Goal: Task Accomplishment & Management: Use online tool/utility

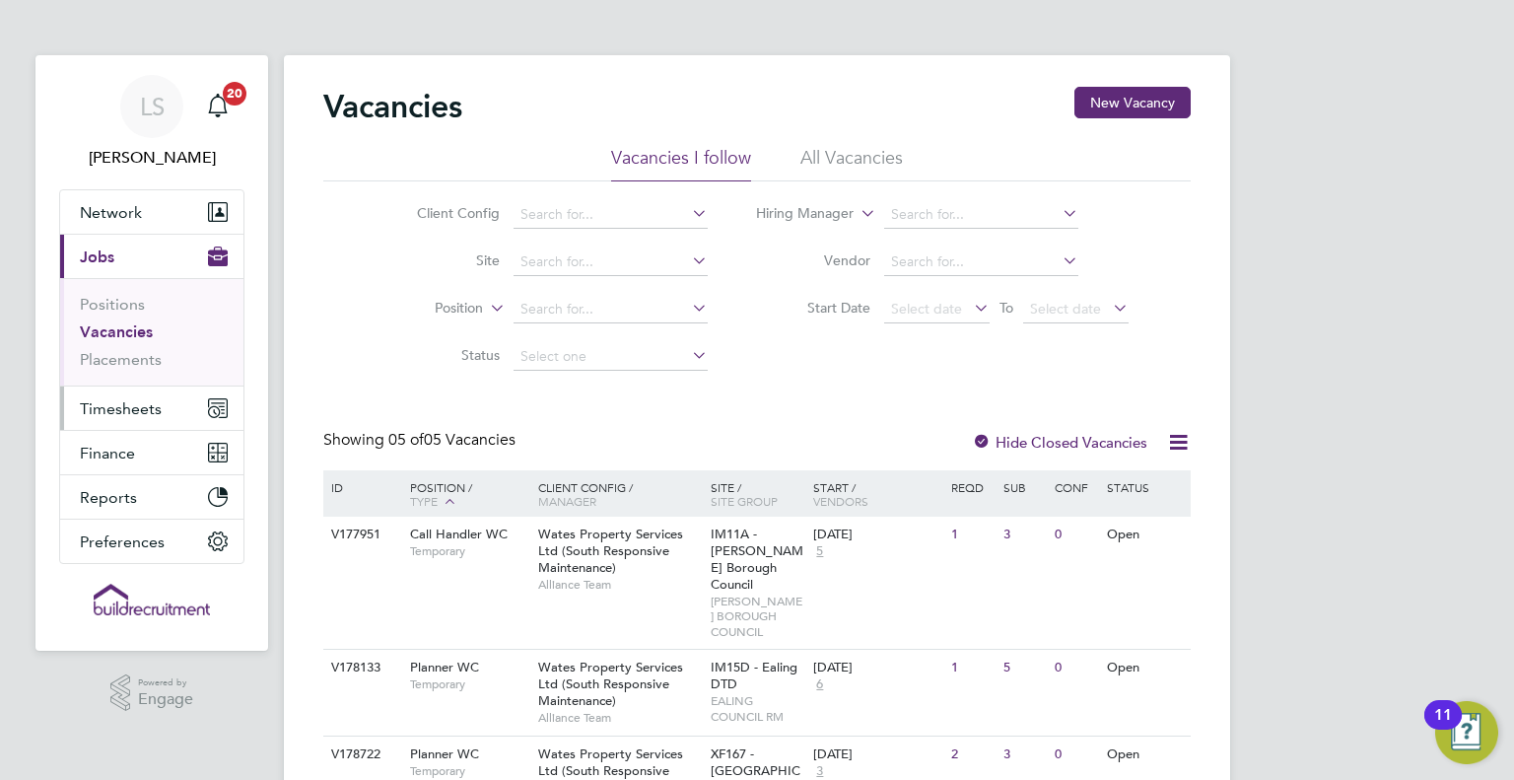
click at [110, 414] on span "Timesheets" at bounding box center [121, 408] width 82 height 19
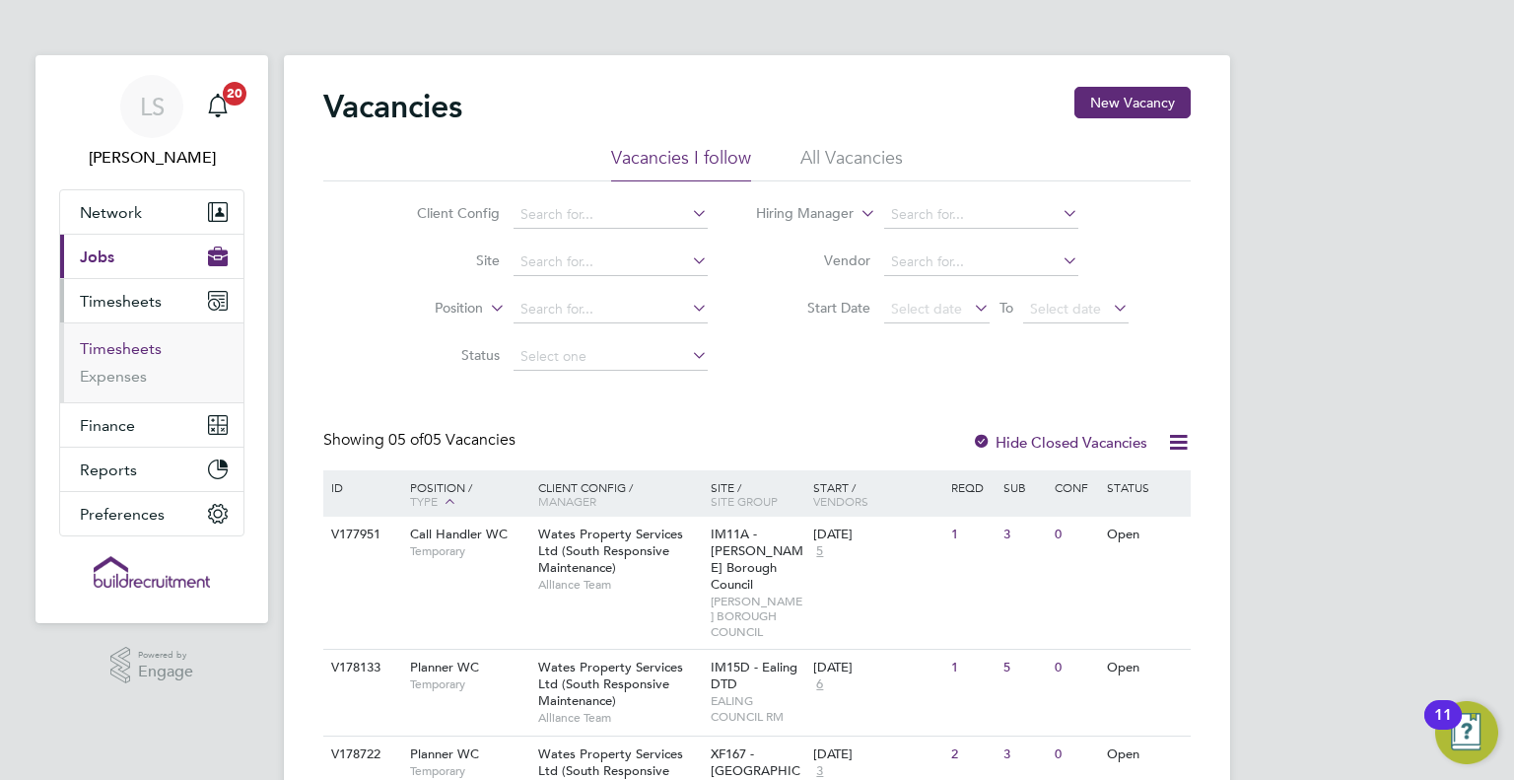
click at [122, 349] on link "Timesheets" at bounding box center [121, 348] width 82 height 19
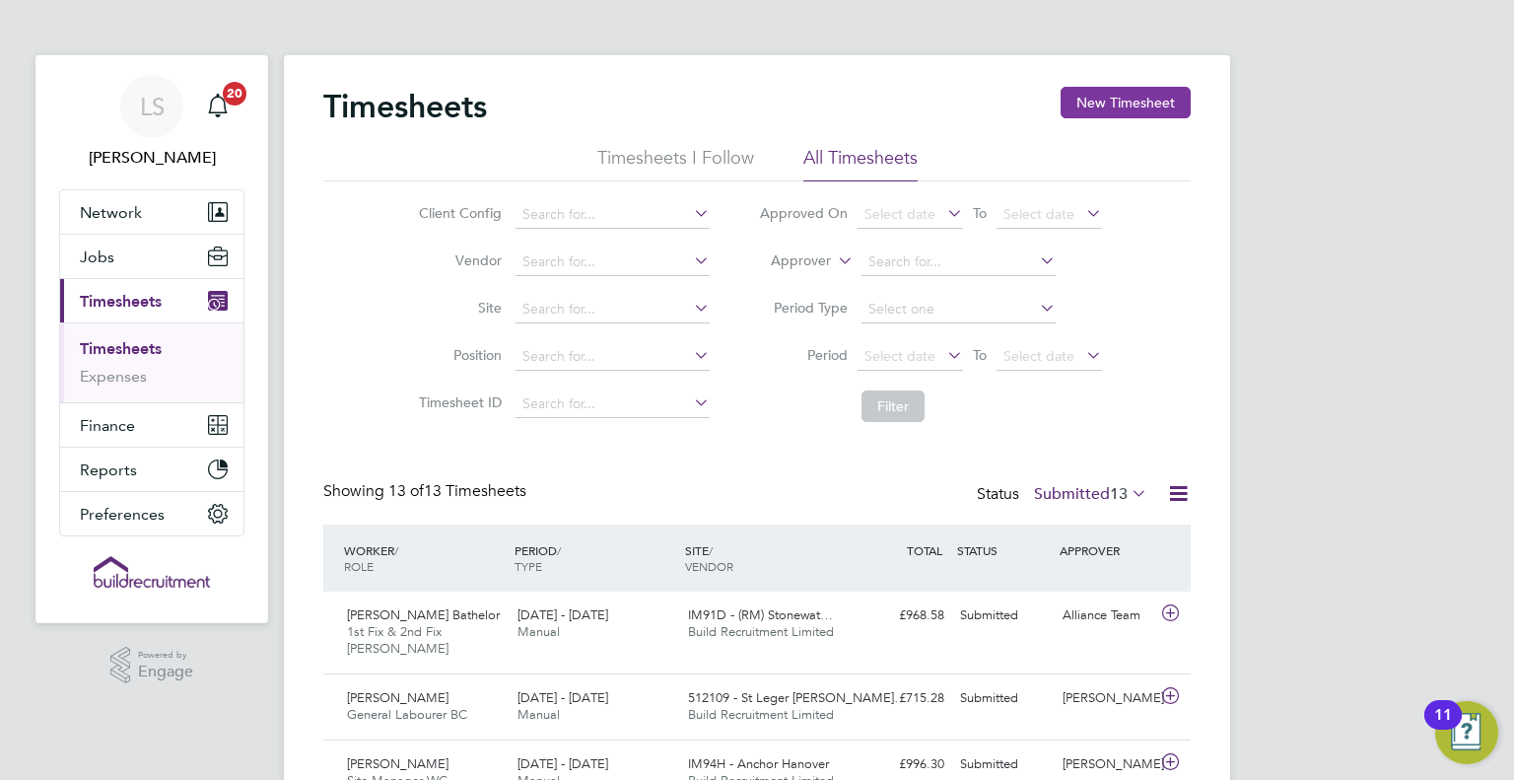
click at [1147, 106] on button "New Timesheet" at bounding box center [1125, 103] width 130 height 32
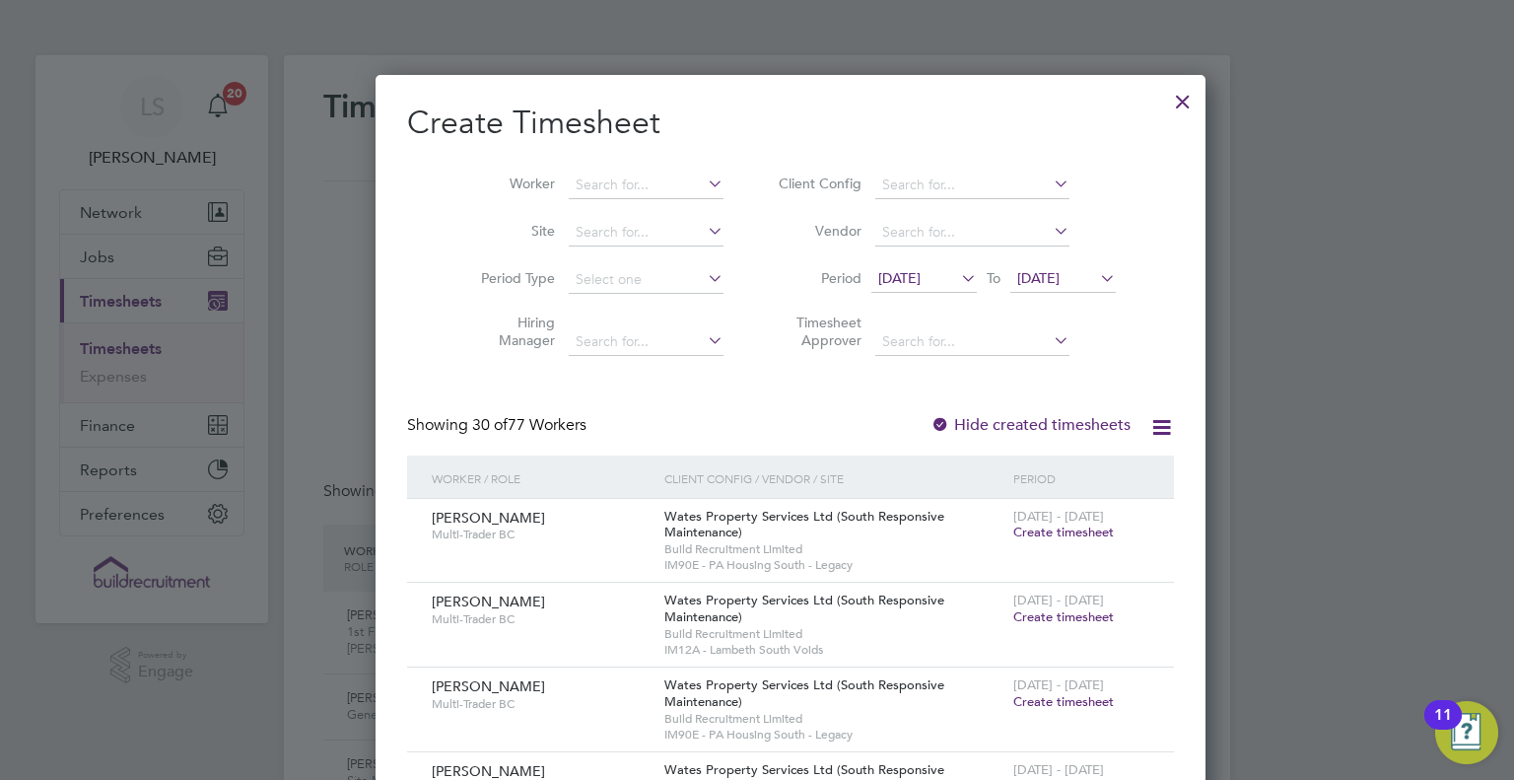
click at [1165, 94] on div at bounding box center [1182, 96] width 35 height 35
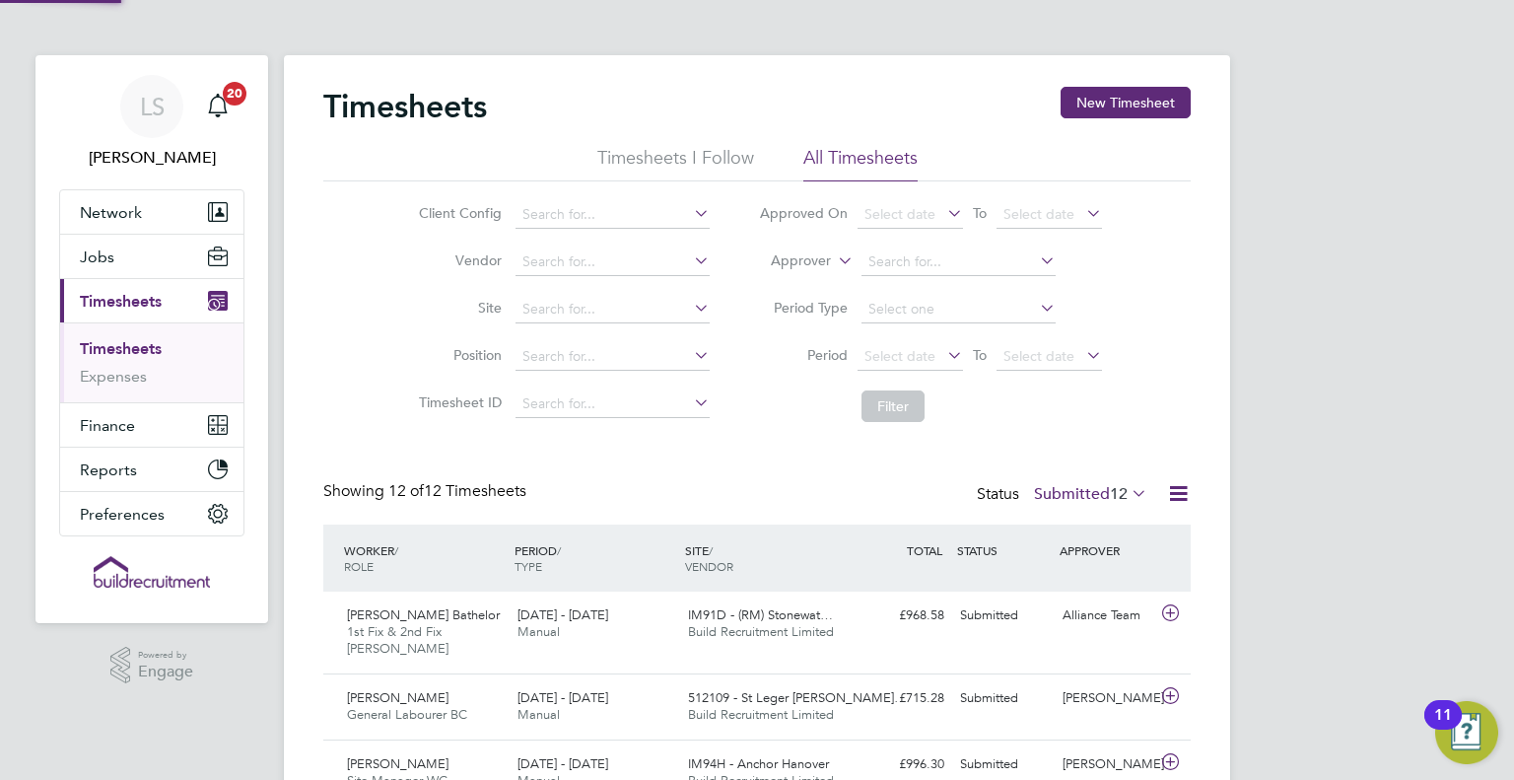
scroll to position [49, 171]
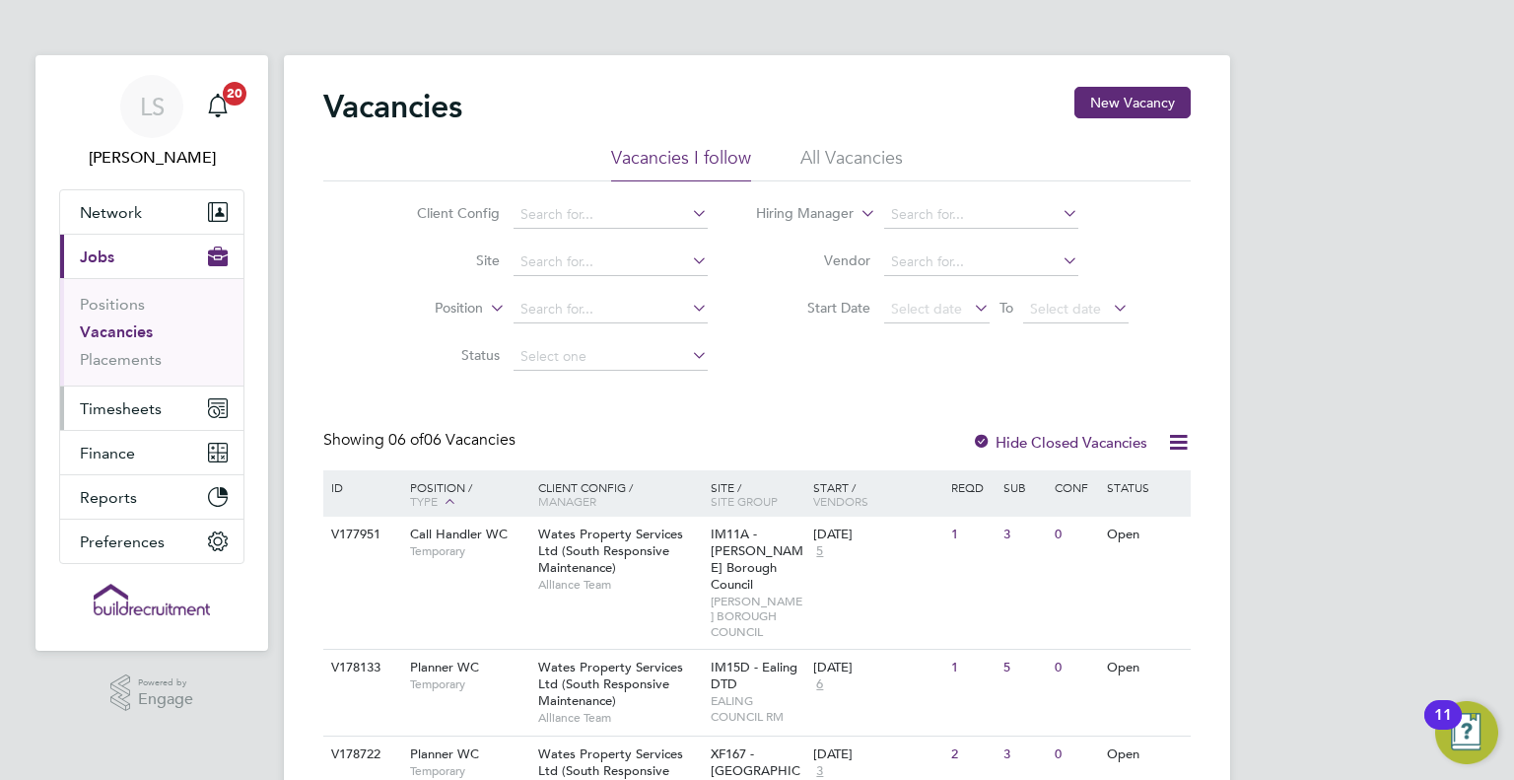
click at [131, 399] on span "Timesheets" at bounding box center [121, 408] width 82 height 19
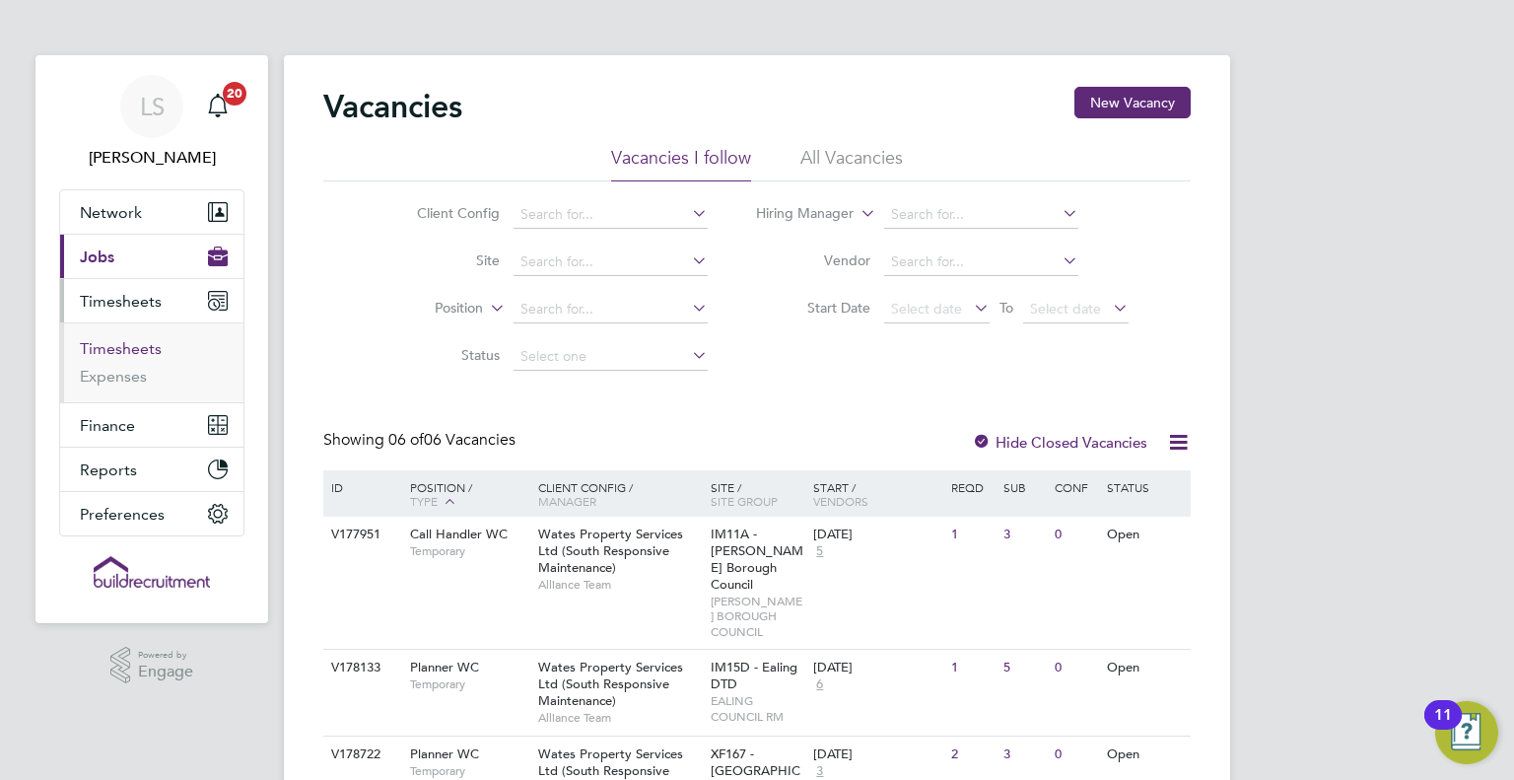
click at [130, 342] on link "Timesheets" at bounding box center [121, 348] width 82 height 19
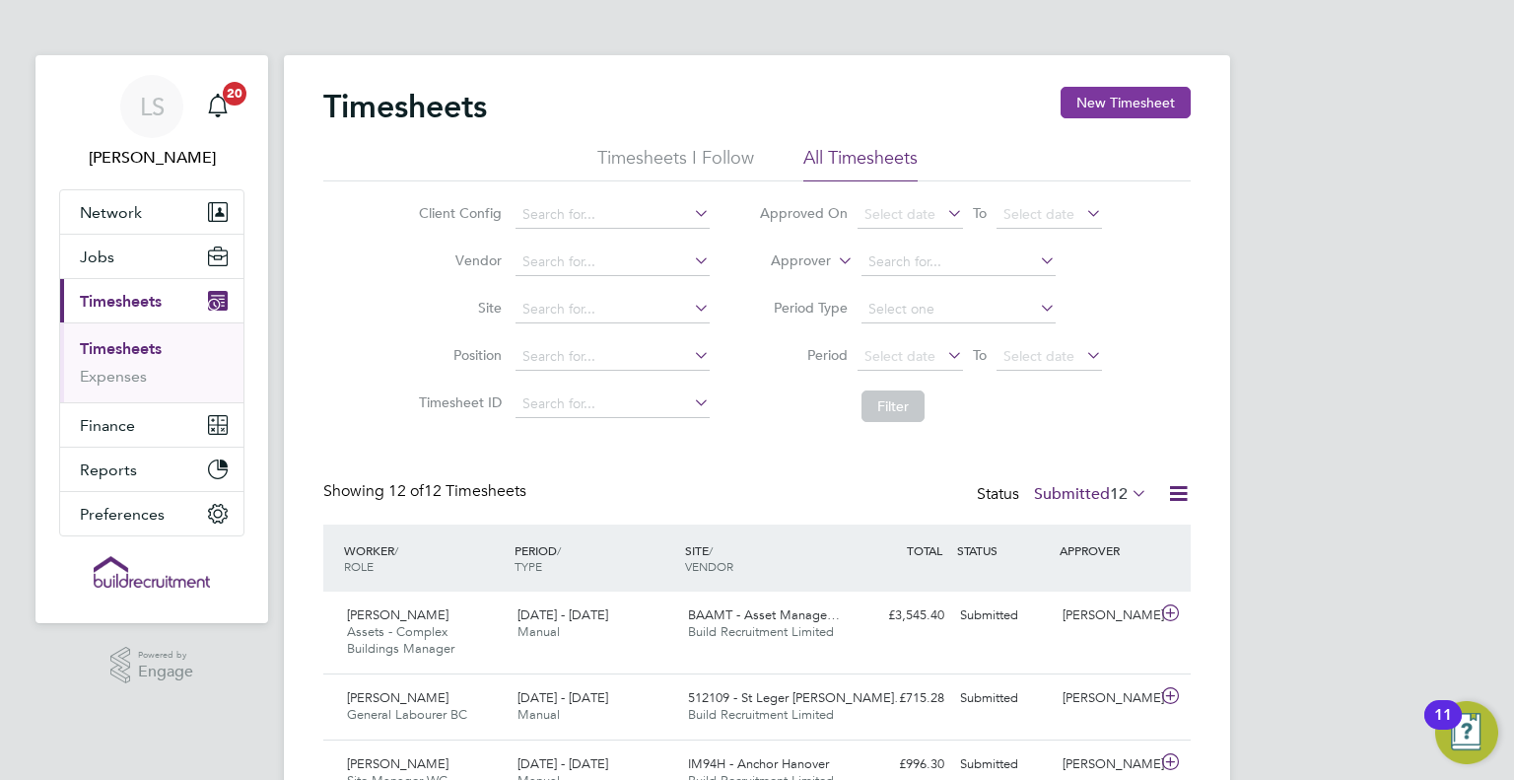
click at [1128, 109] on button "New Timesheet" at bounding box center [1125, 103] width 130 height 32
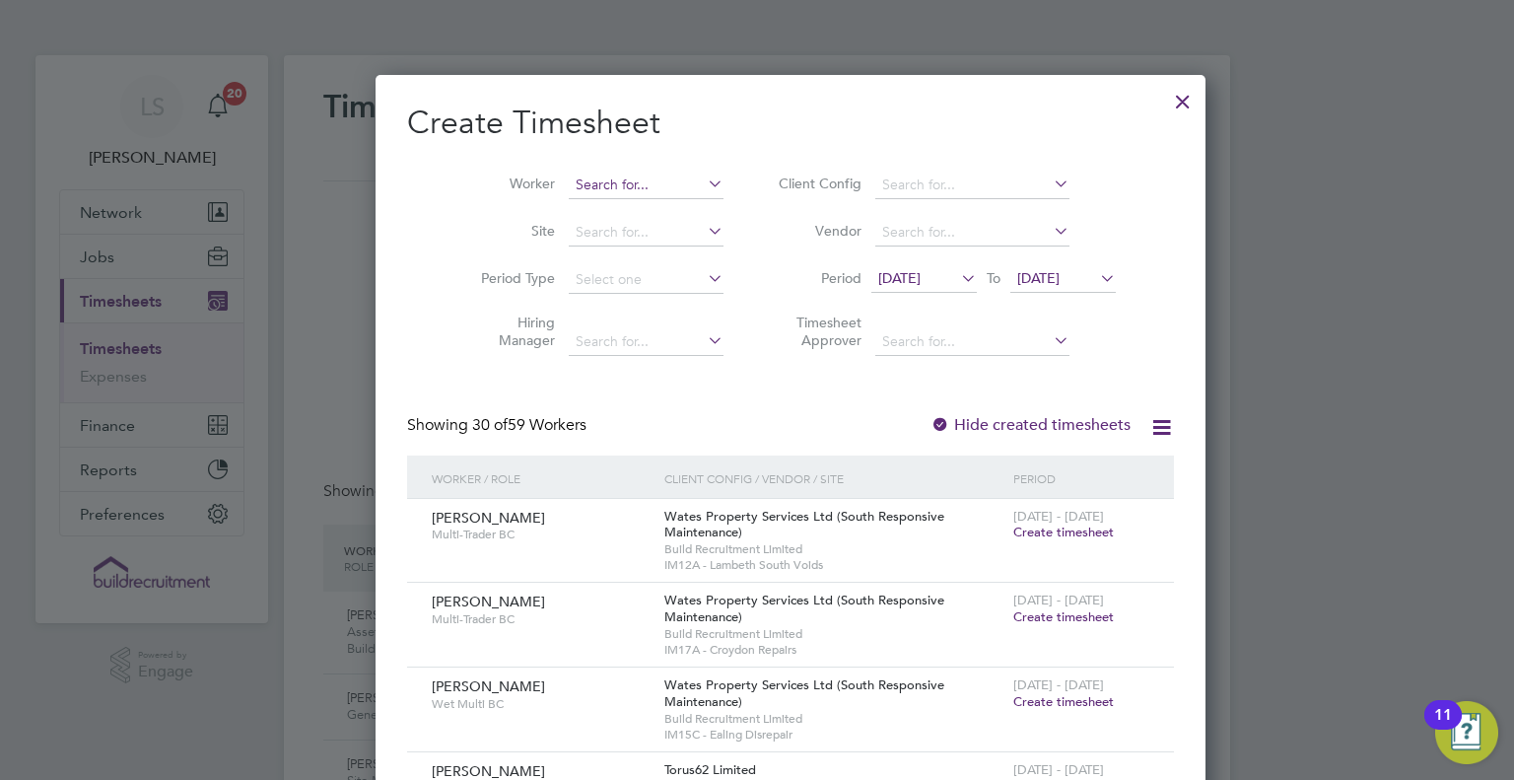
click at [606, 184] on input at bounding box center [646, 185] width 155 height 28
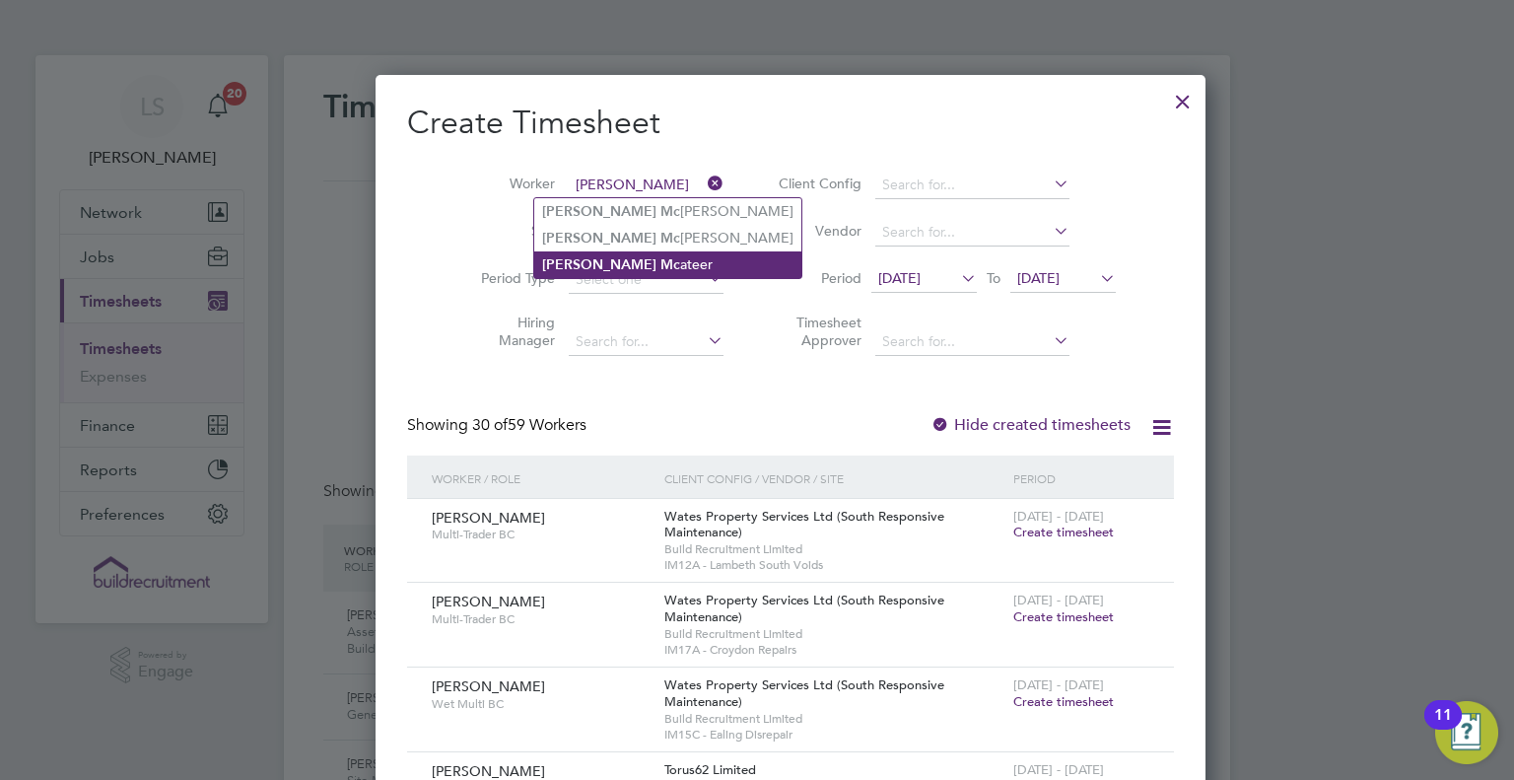
click at [653, 258] on li "[PERSON_NAME]" at bounding box center [667, 264] width 267 height 27
type input "[PERSON_NAME]"
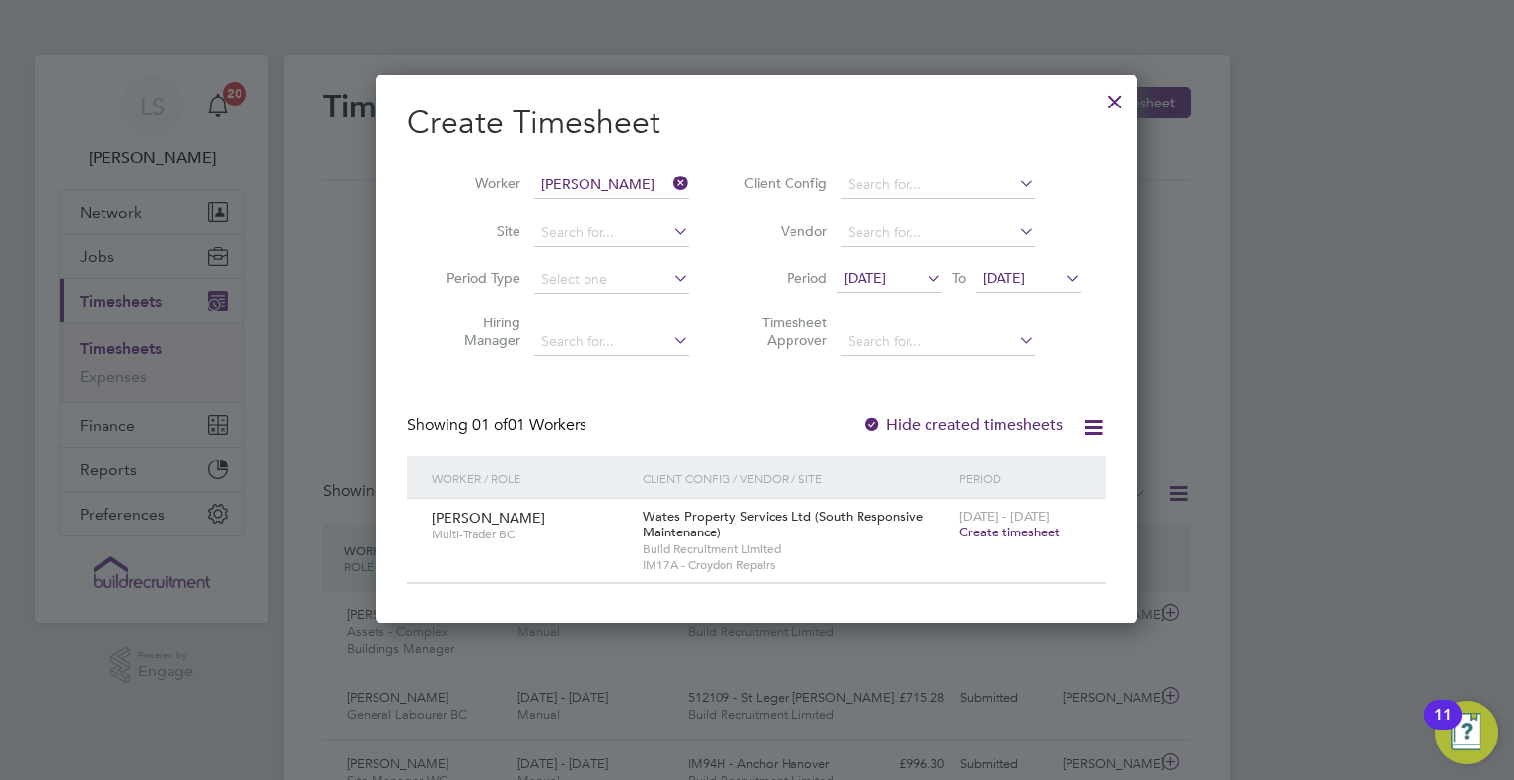
click at [1005, 530] on span "Create timesheet" at bounding box center [1009, 531] width 101 height 17
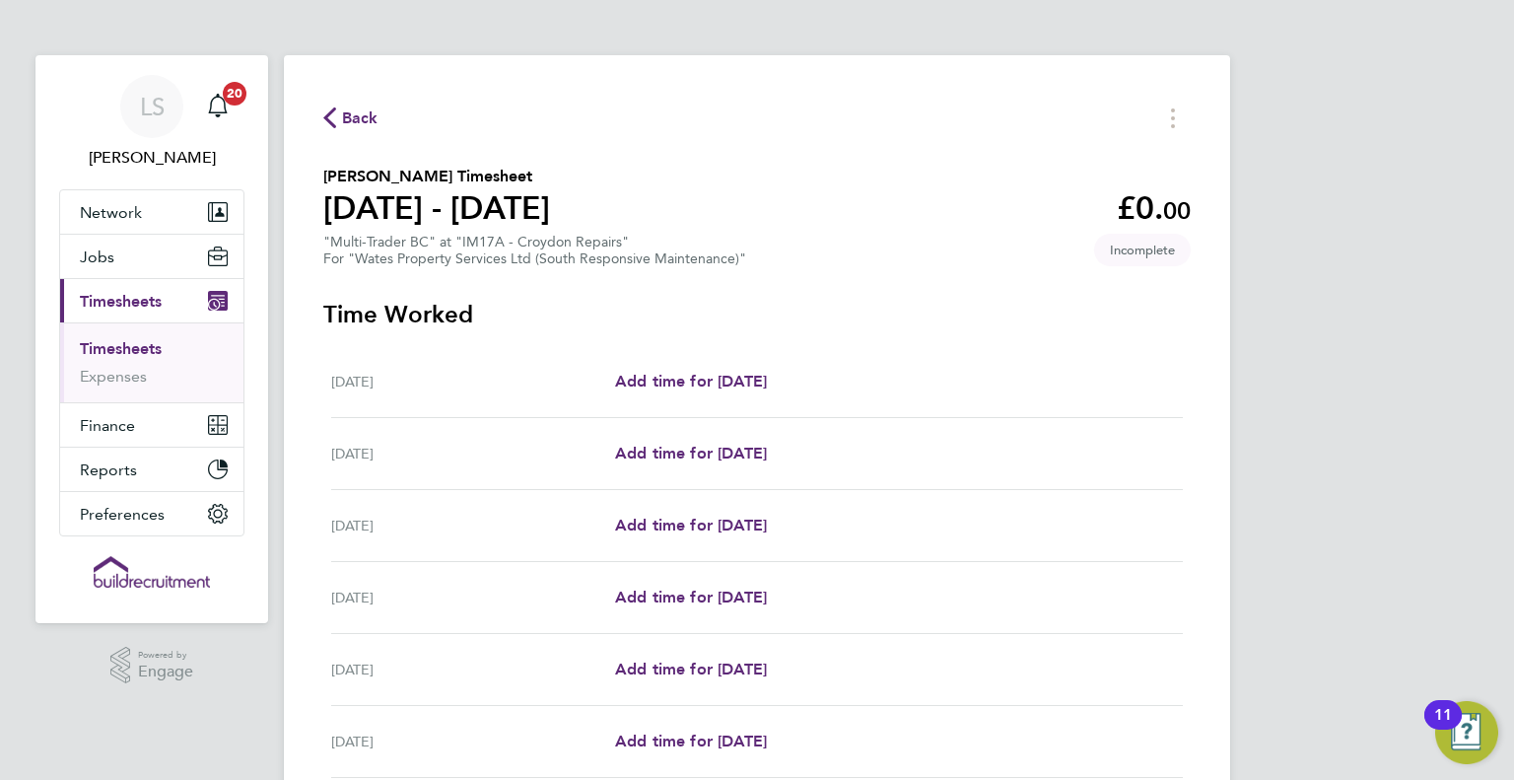
click at [138, 348] on link "Timesheets" at bounding box center [121, 348] width 82 height 19
